Goal: Task Accomplishment & Management: Manage account settings

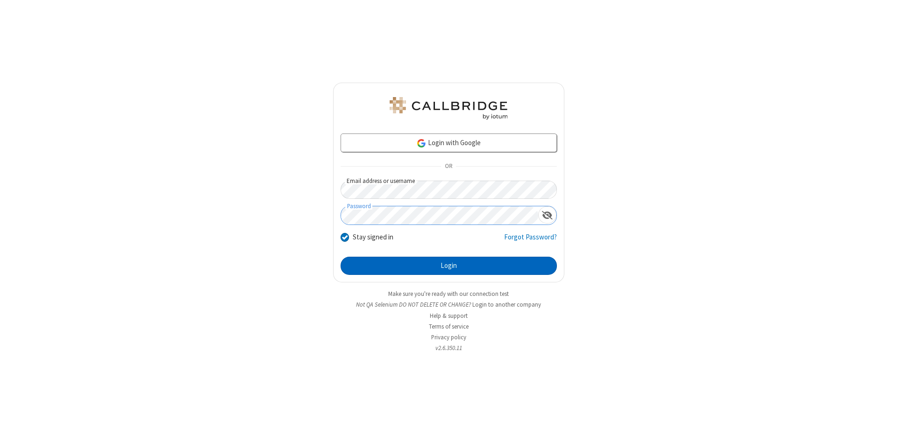
click at [448, 266] on button "Login" at bounding box center [448, 266] width 216 height 19
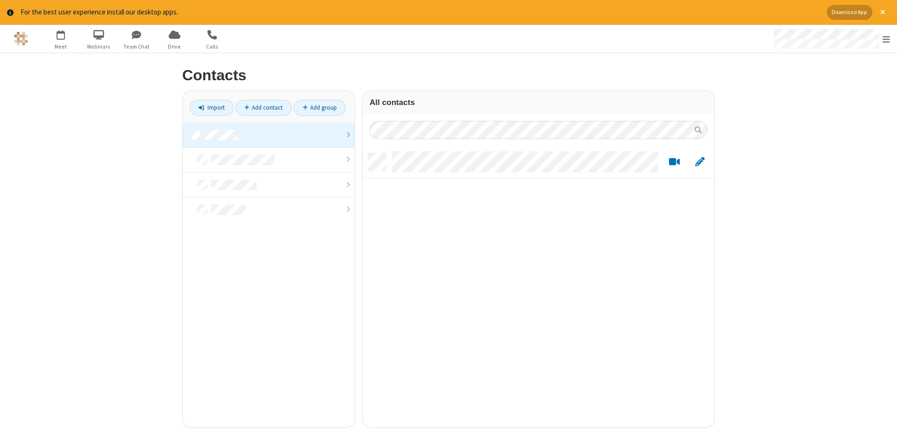
click at [268, 135] on link at bounding box center [269, 135] width 172 height 25
click at [263, 107] on link "Add contact" at bounding box center [263, 108] width 57 height 16
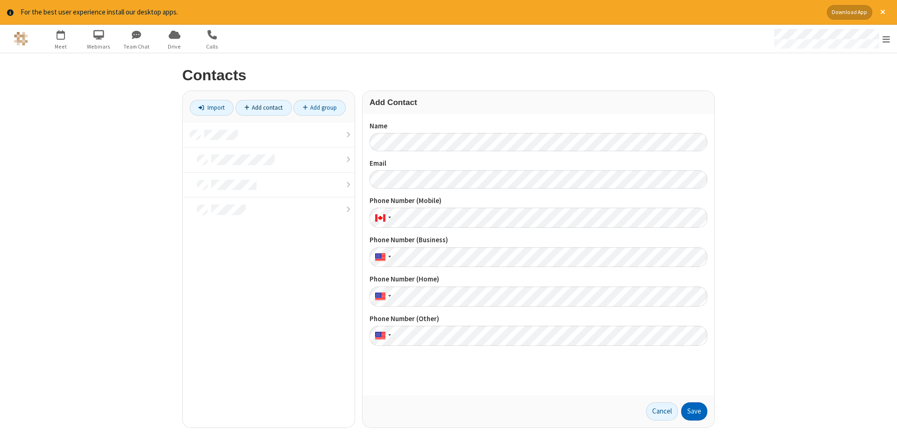
click at [694, 411] on button "Save" at bounding box center [694, 412] width 26 height 19
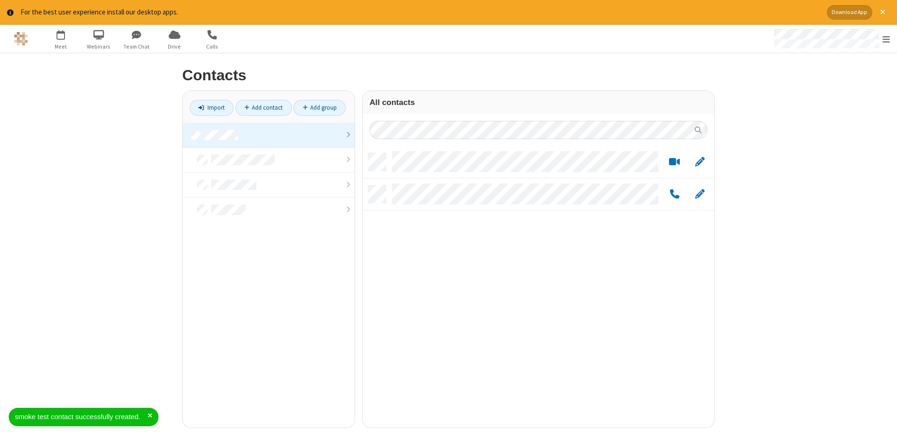
scroll to position [282, 352]
